Goal: Task Accomplishment & Management: Use online tool/utility

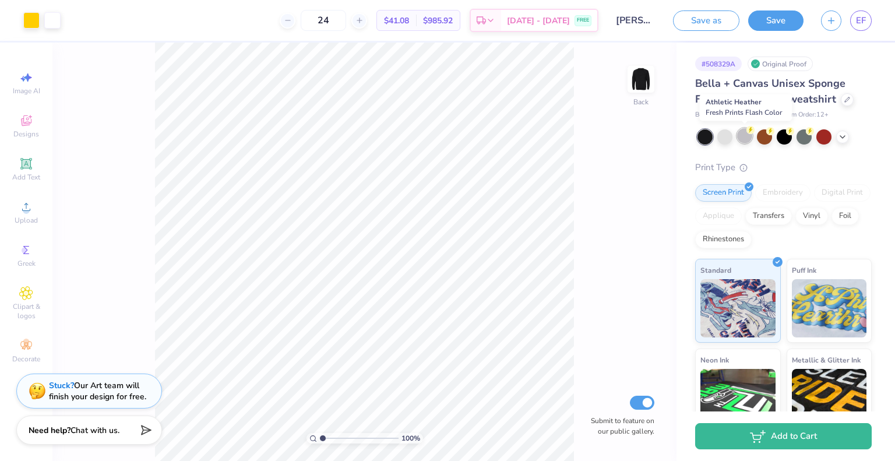
click at [746, 136] on div at bounding box center [744, 135] width 15 height 15
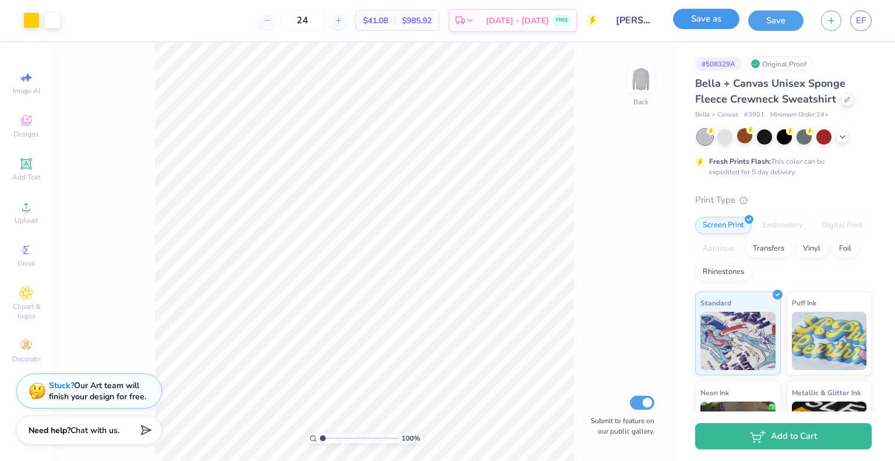
click at [719, 22] on button "Save as" at bounding box center [706, 19] width 66 height 20
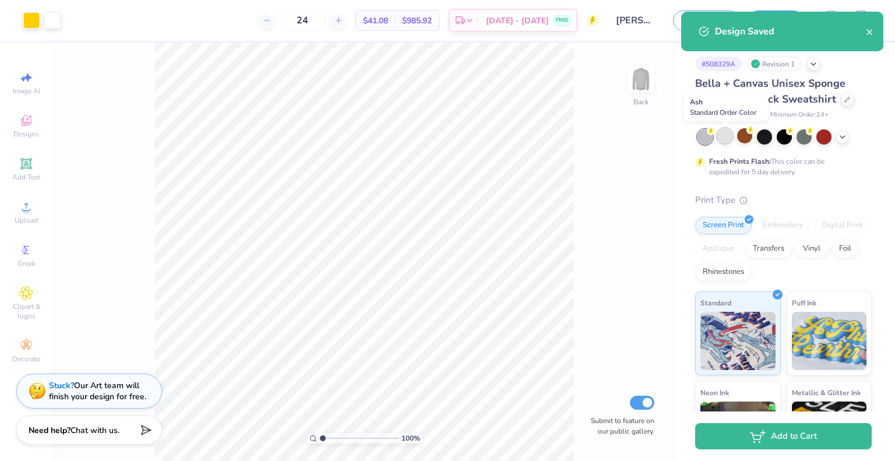
click at [723, 136] on div at bounding box center [725, 135] width 15 height 15
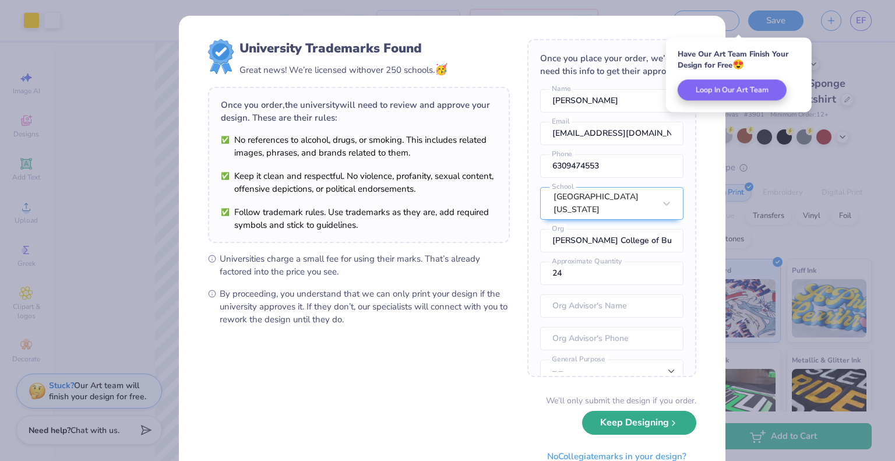
click at [613, 426] on button "Keep Designing" at bounding box center [639, 423] width 114 height 24
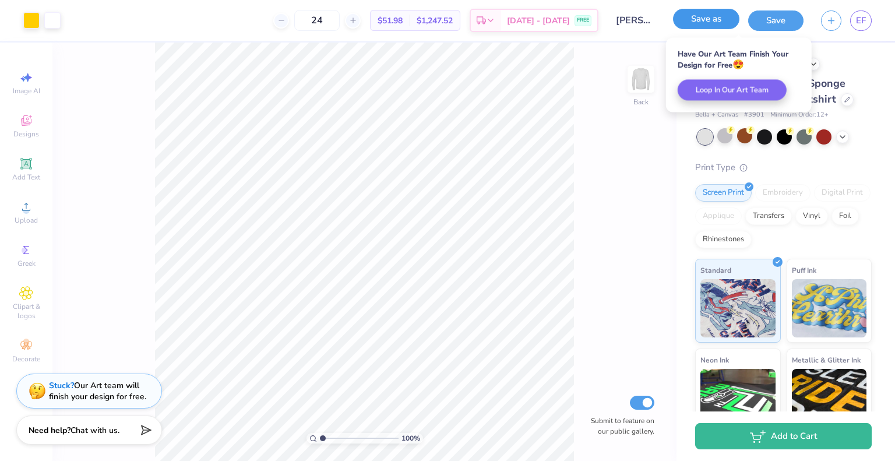
click at [696, 15] on button "Save as" at bounding box center [706, 19] width 66 height 20
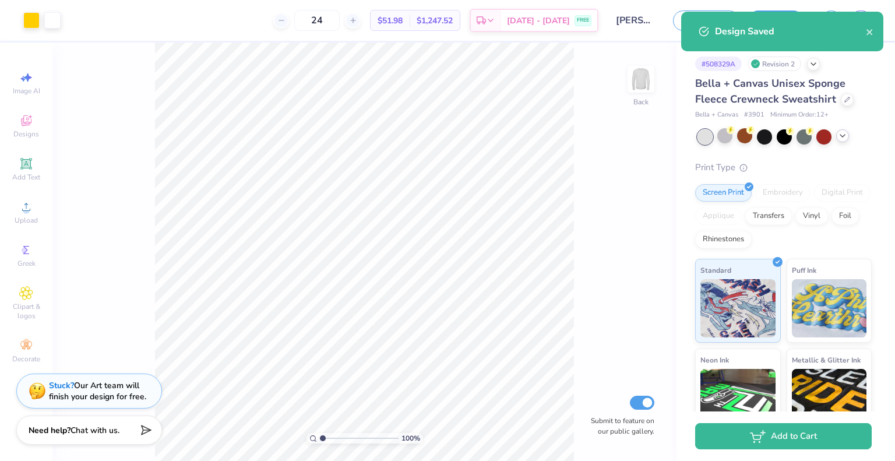
click at [842, 137] on icon at bounding box center [842, 135] width 9 height 9
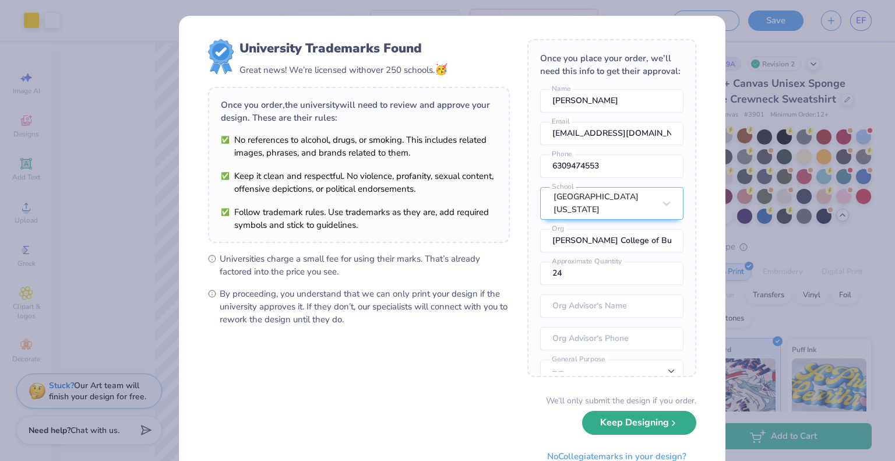
click at [614, 423] on button "Keep Designing" at bounding box center [639, 423] width 114 height 24
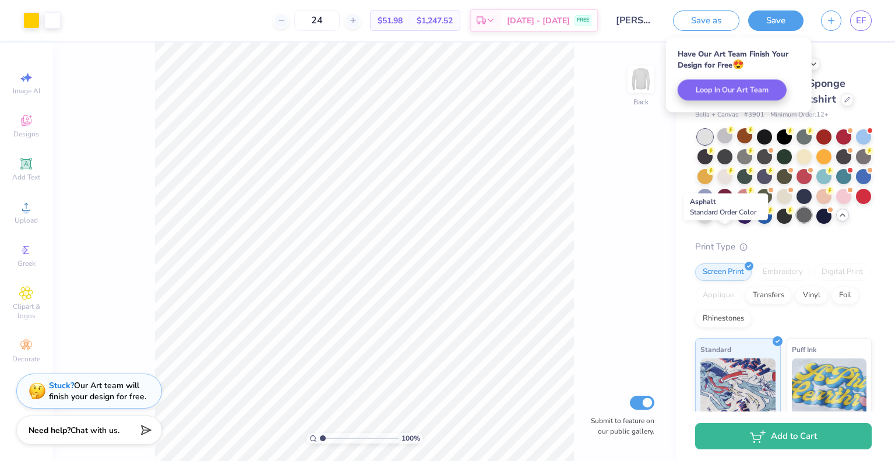
click at [797, 223] on div at bounding box center [804, 215] width 15 height 15
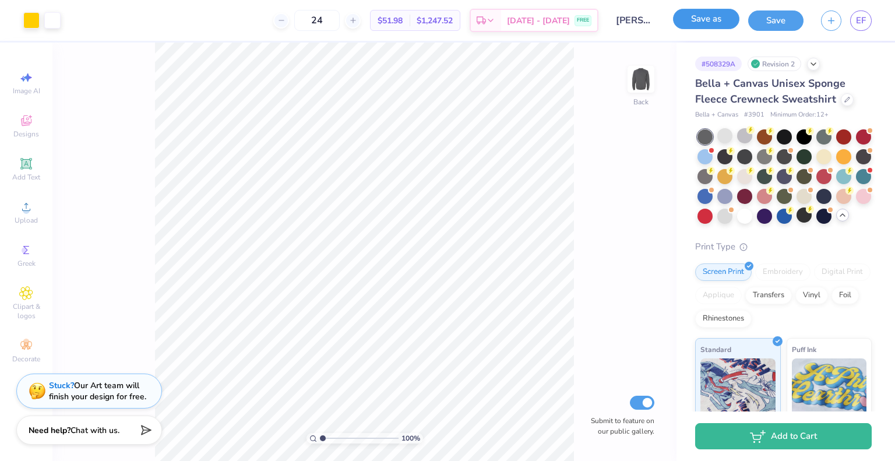
click at [716, 18] on button "Save as" at bounding box center [706, 19] width 66 height 20
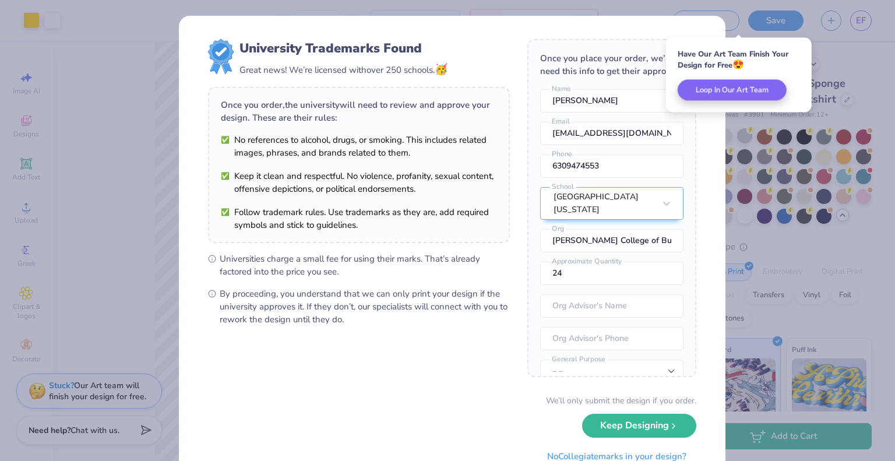
click at [53, 16] on div "University Trademarks Found Great news! We’re licensed with over 250 schools. 🥳…" at bounding box center [447, 230] width 895 height 461
click at [640, 424] on button "Keep Designing" at bounding box center [639, 423] width 114 height 24
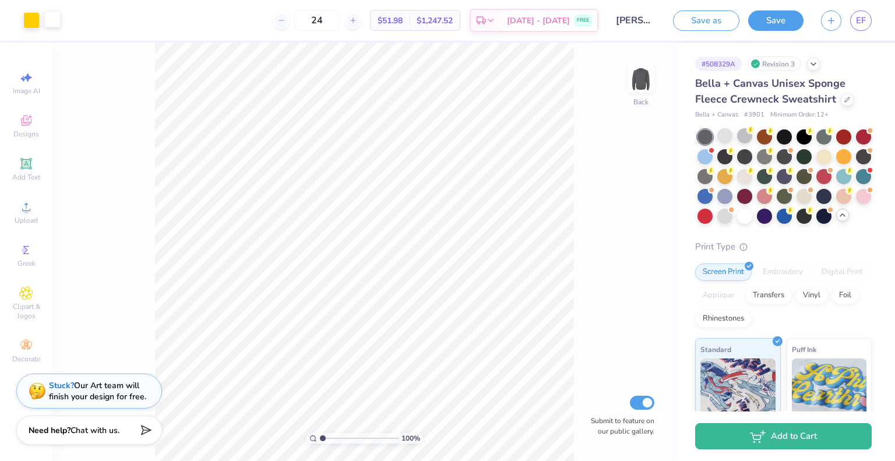
click at [51, 24] on div at bounding box center [52, 19] width 16 height 16
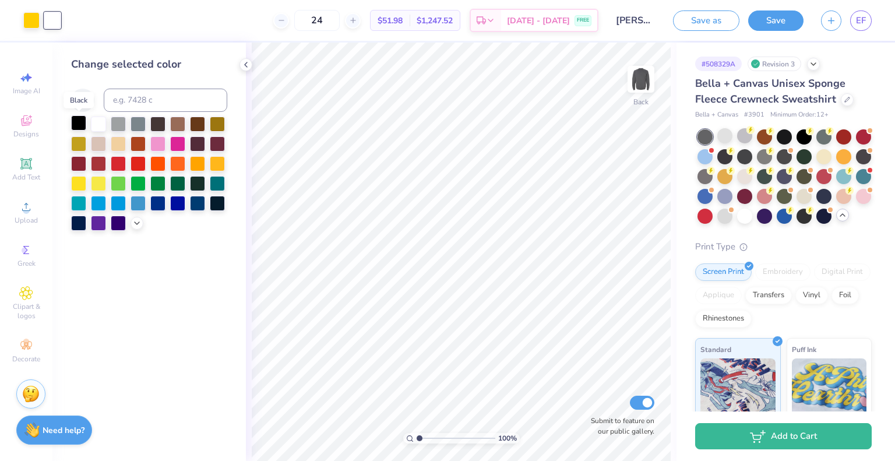
click at [75, 121] on div at bounding box center [78, 122] width 15 height 15
click at [753, 219] on div at bounding box center [744, 215] width 15 height 15
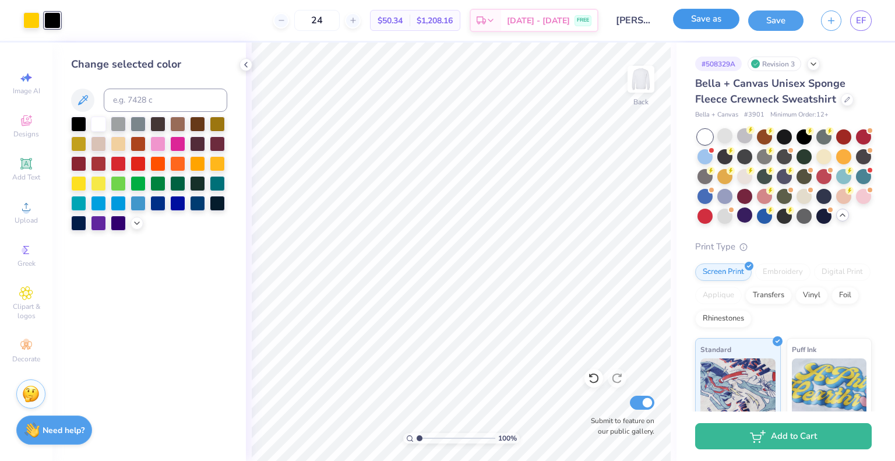
click at [711, 23] on button "Save as" at bounding box center [706, 19] width 66 height 20
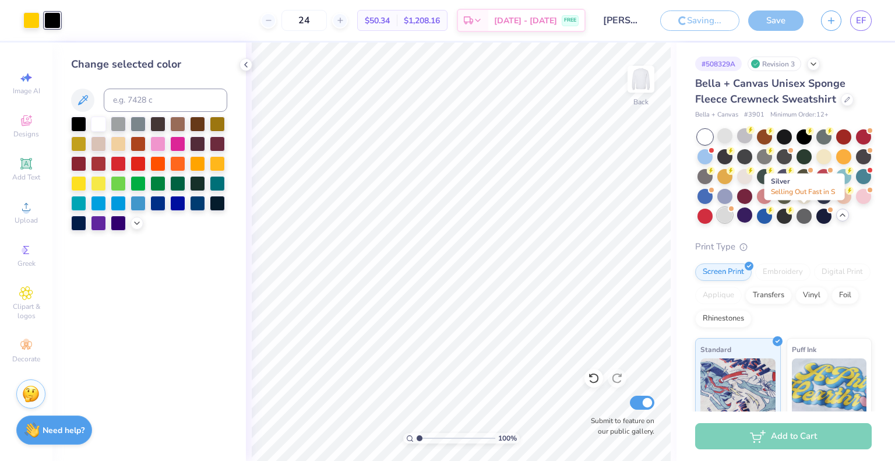
click at [733, 221] on div at bounding box center [725, 215] width 15 height 15
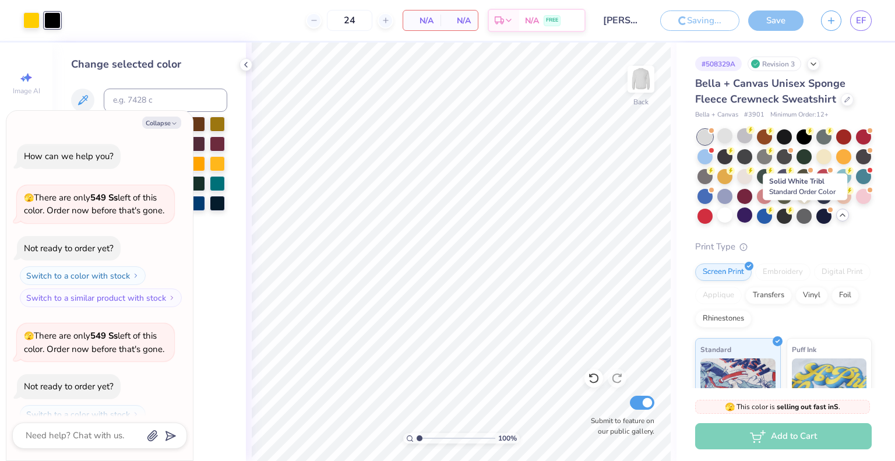
scroll to position [37, 0]
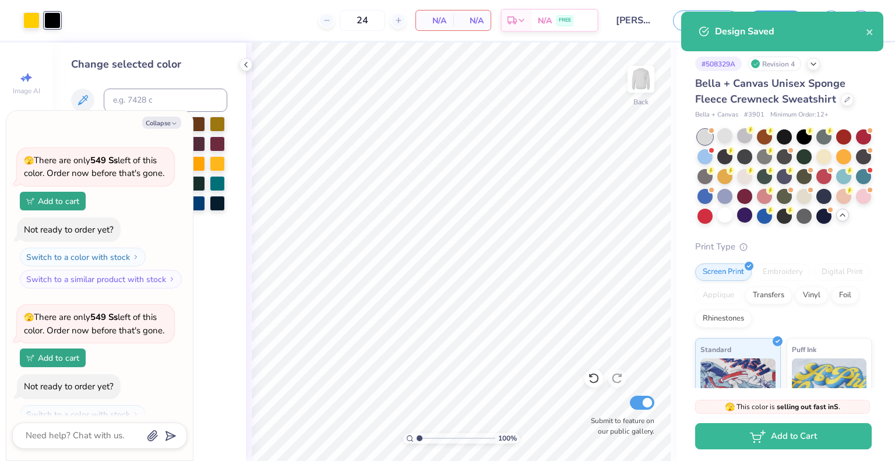
click at [679, 23] on div "Design Saved" at bounding box center [782, 35] width 207 height 53
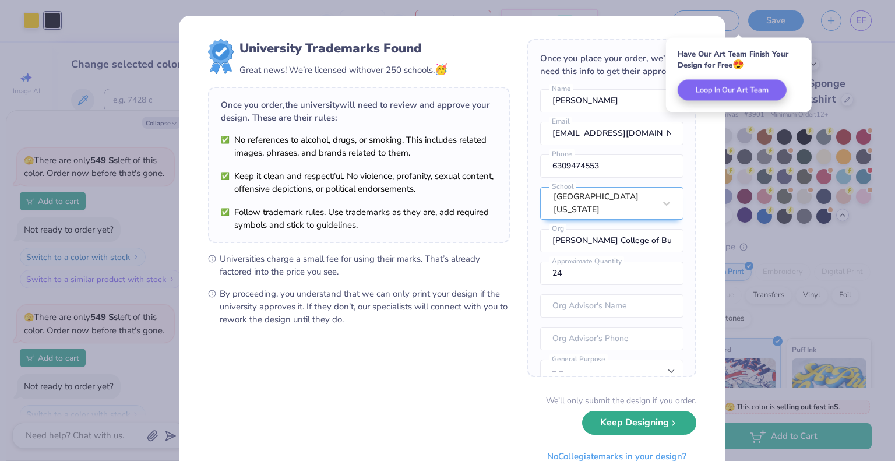
click at [607, 425] on button "Keep Designing" at bounding box center [639, 423] width 114 height 24
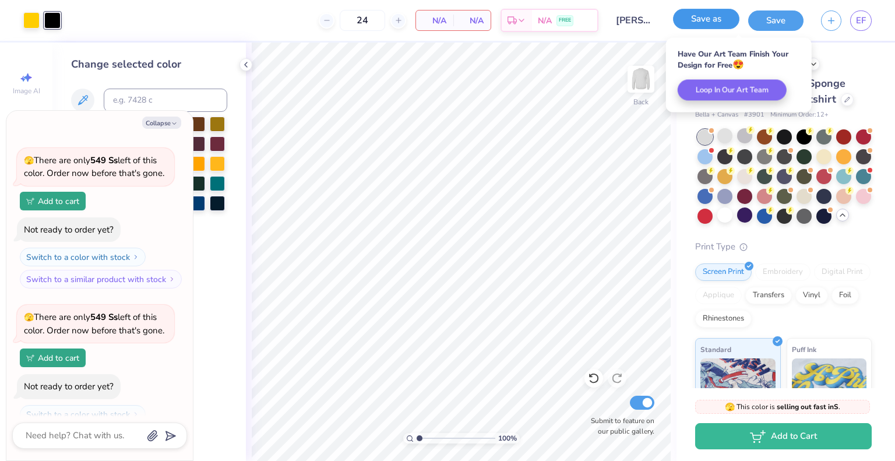
click at [702, 21] on button "Save as" at bounding box center [706, 19] width 66 height 20
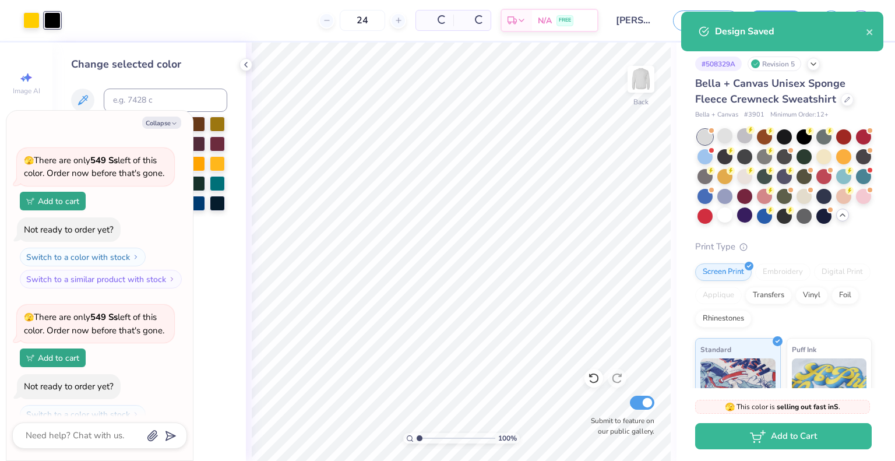
type textarea "x"
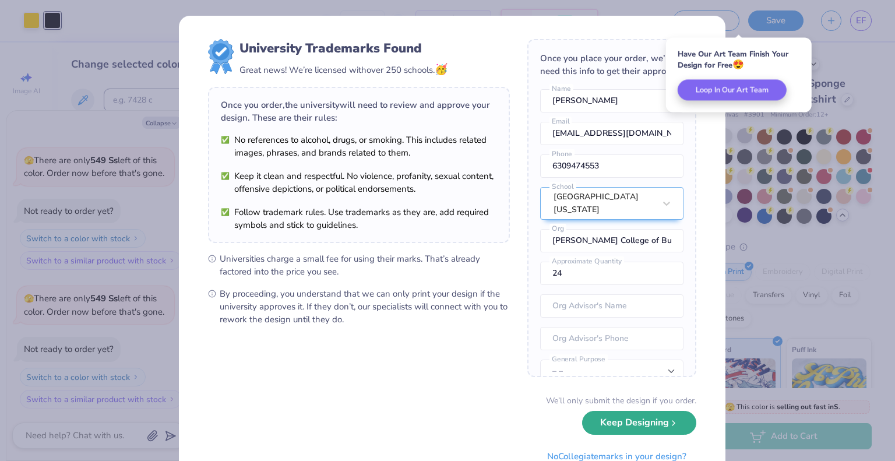
click at [606, 423] on button "Keep Designing" at bounding box center [639, 423] width 114 height 24
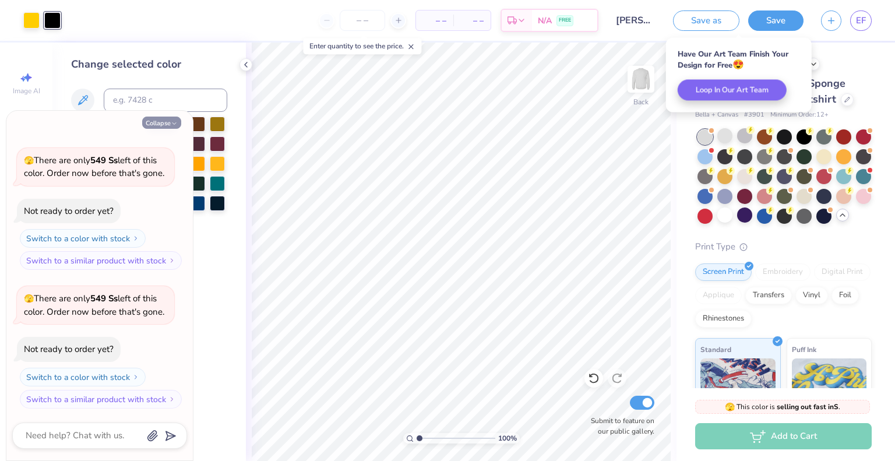
click at [163, 125] on button "Collapse" at bounding box center [161, 123] width 39 height 12
type textarea "x"
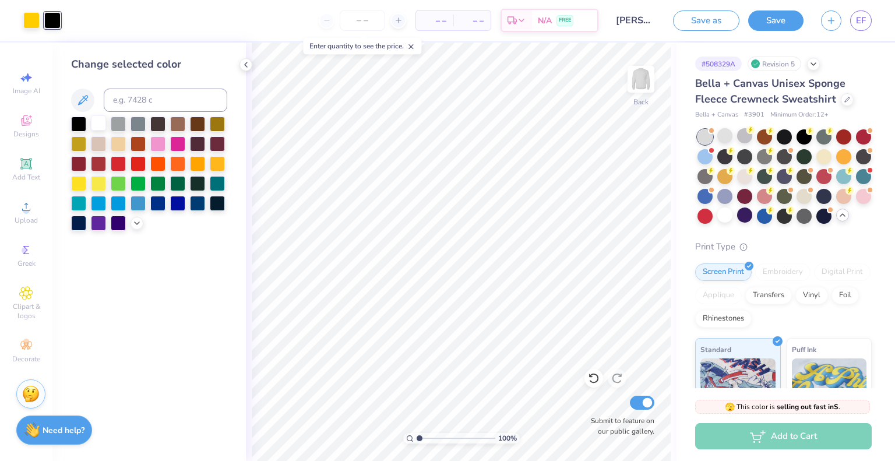
click at [94, 121] on div at bounding box center [98, 122] width 15 height 15
click at [777, 223] on div at bounding box center [784, 215] width 15 height 15
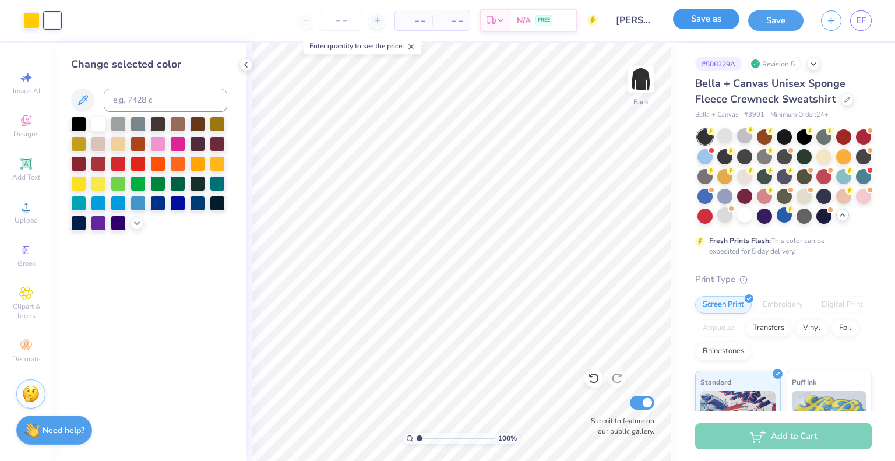
click at [718, 18] on button "Save as" at bounding box center [706, 19] width 66 height 20
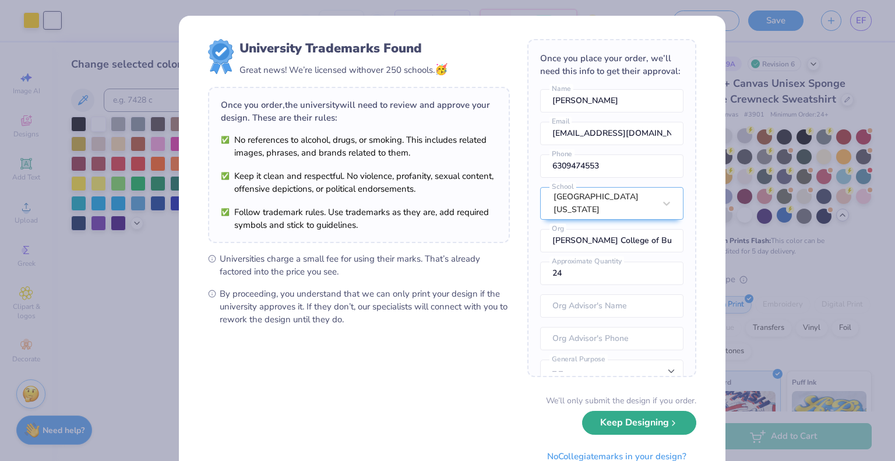
click at [652, 421] on button "Keep Designing" at bounding box center [639, 423] width 114 height 24
